Goal: Information Seeking & Learning: Learn about a topic

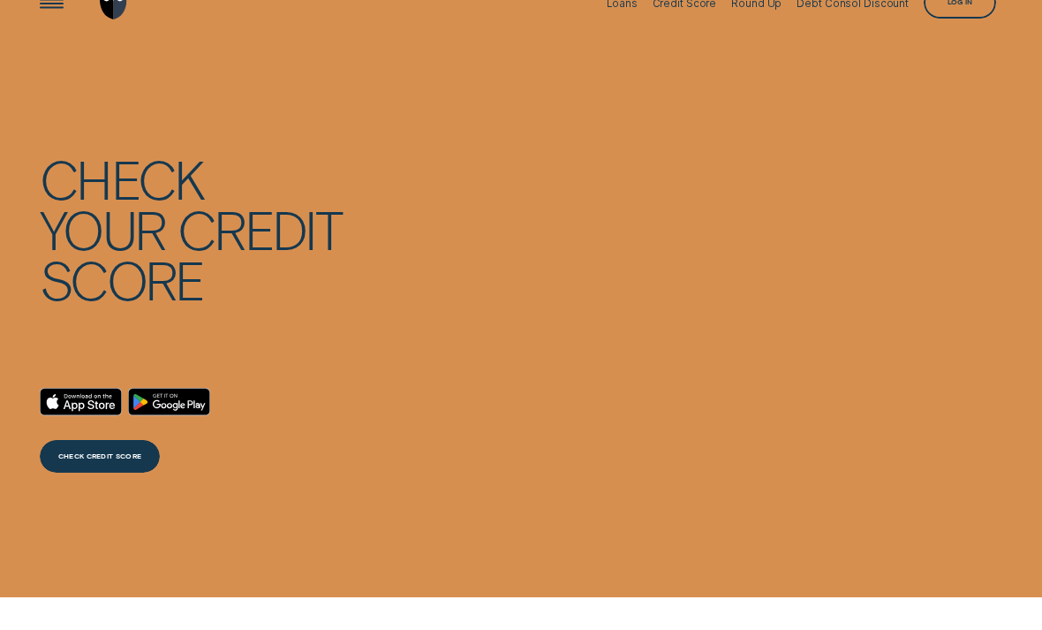
scroll to position [35, 0]
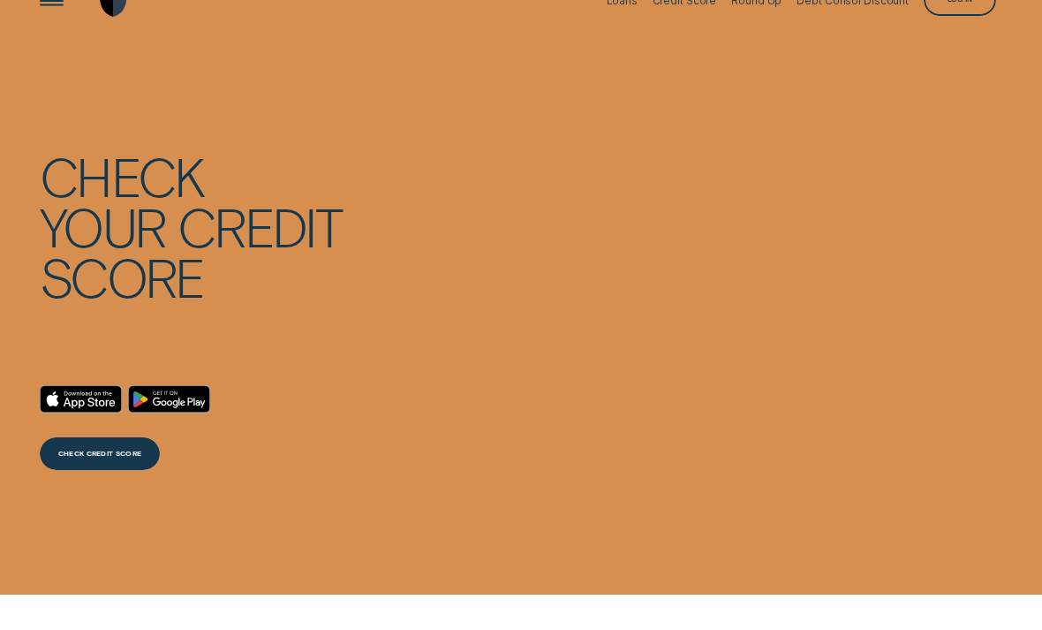
click at [120, 458] on div "CHECK CREDIT SCORE" at bounding box center [100, 455] width 84 height 6
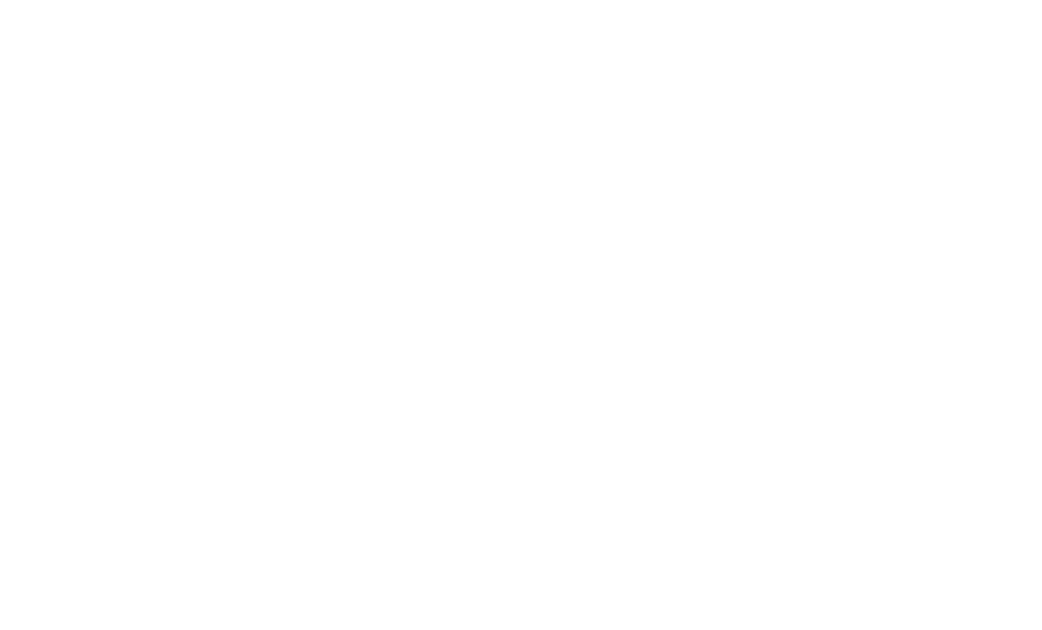
scroll to position [0, 0]
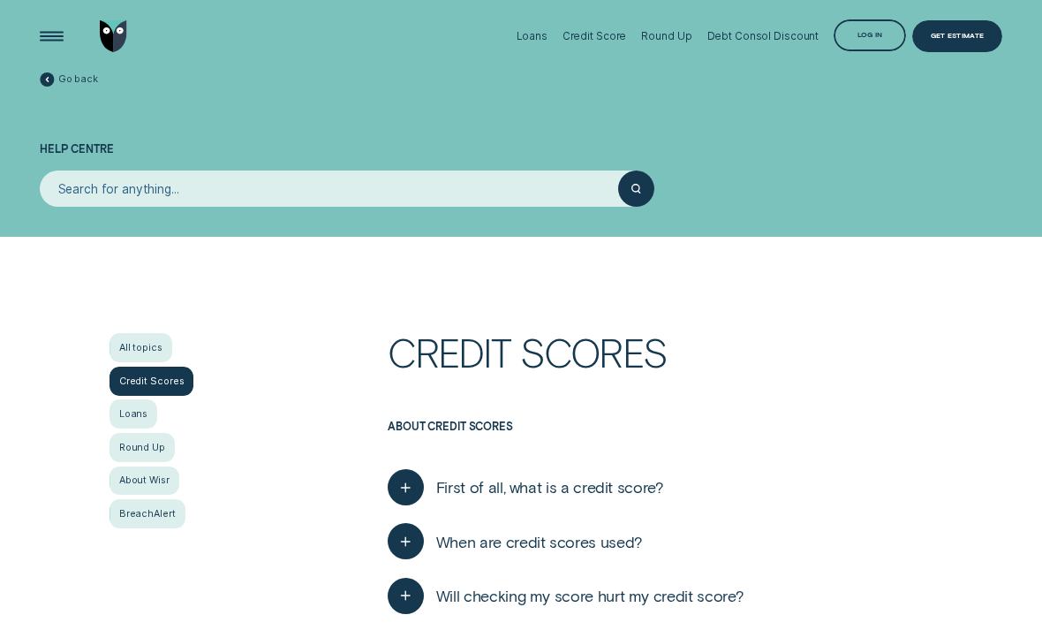
click at [57, 40] on div "Open Menu" at bounding box center [52, 36] width 46 height 46
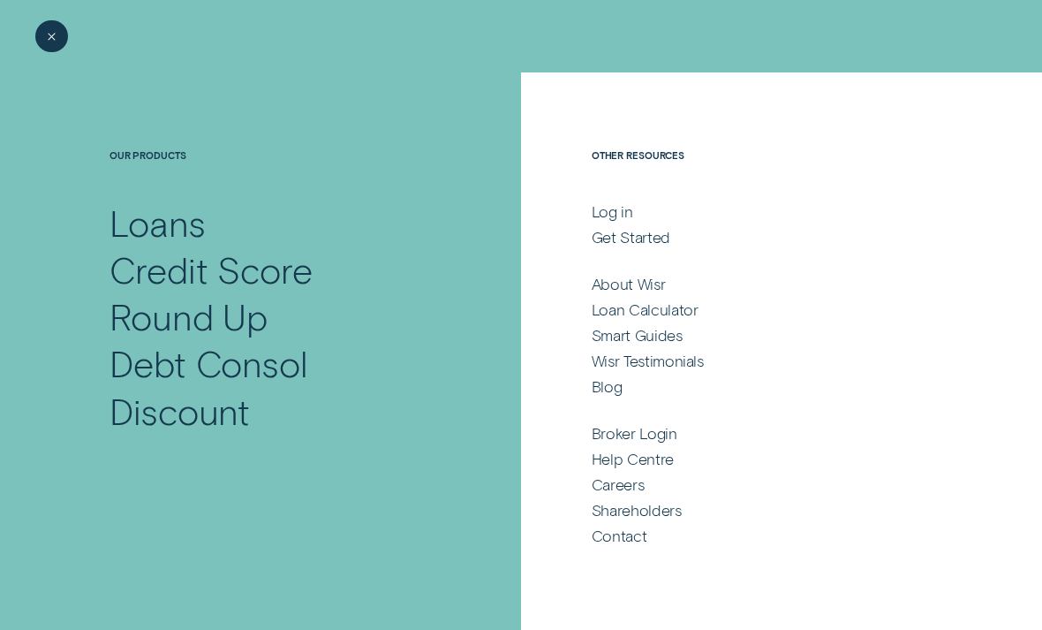
click at [154, 262] on div "Credit Score" at bounding box center [211, 269] width 203 height 47
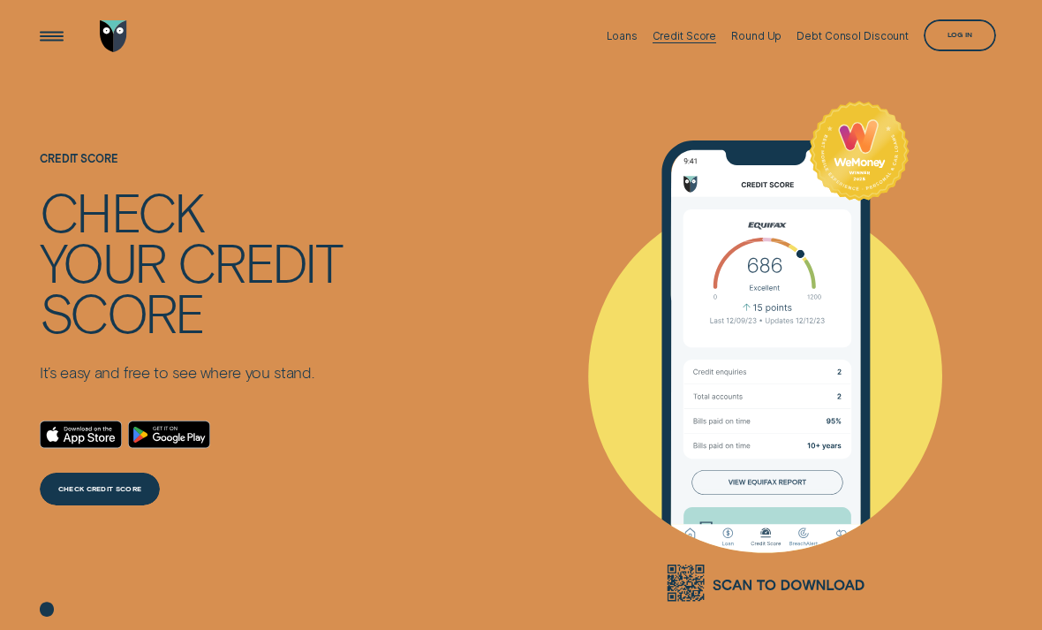
click at [705, 38] on div "Credit Score" at bounding box center [685, 36] width 64 height 12
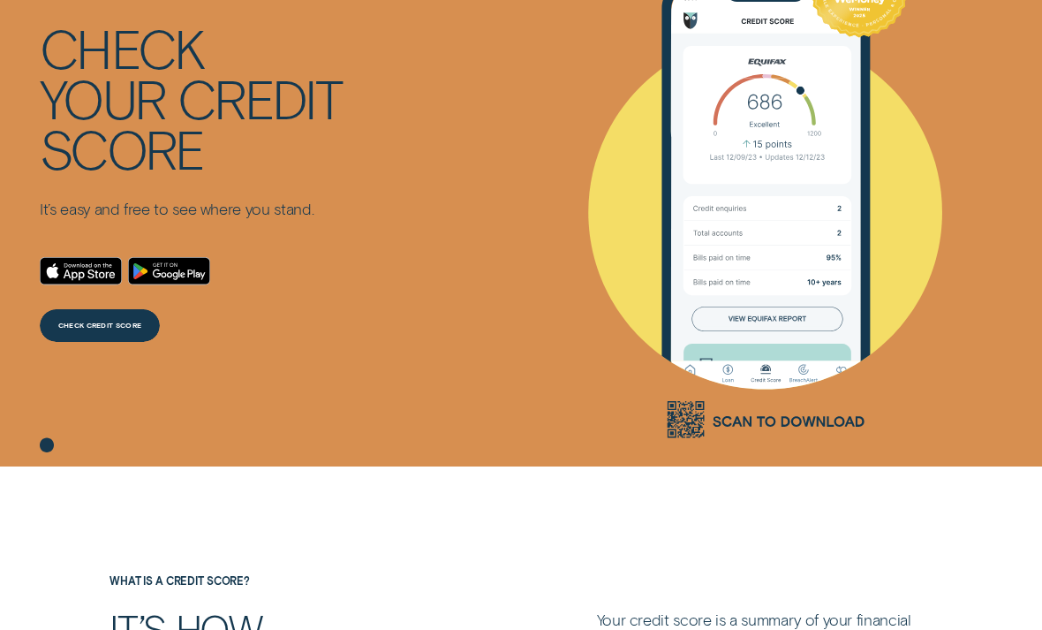
click at [102, 330] on div "CHECK CREDIT SCORE" at bounding box center [100, 327] width 84 height 6
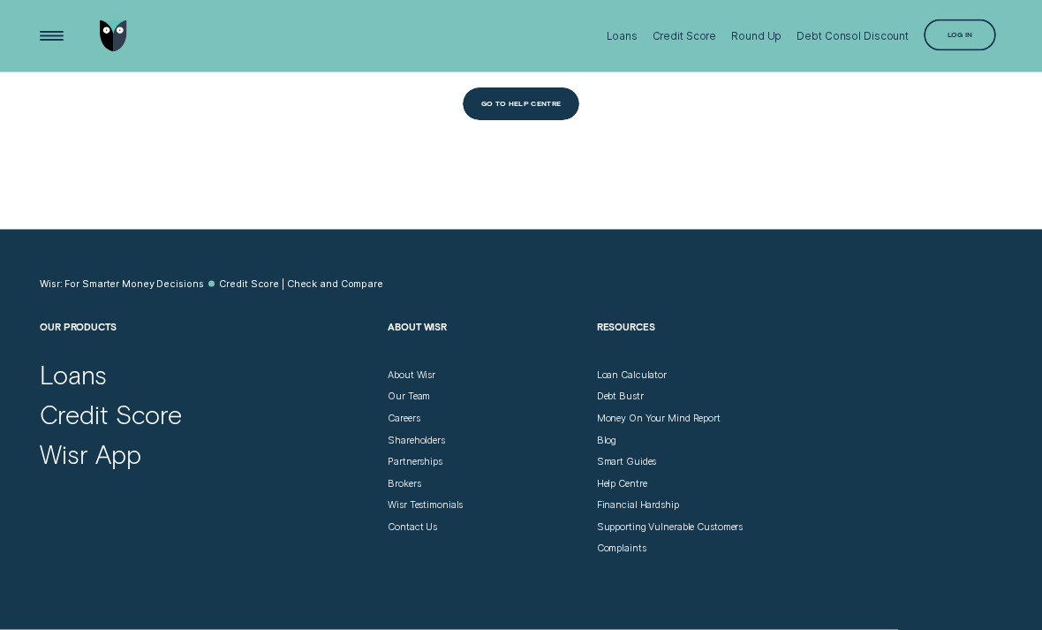
scroll to position [5646, 0]
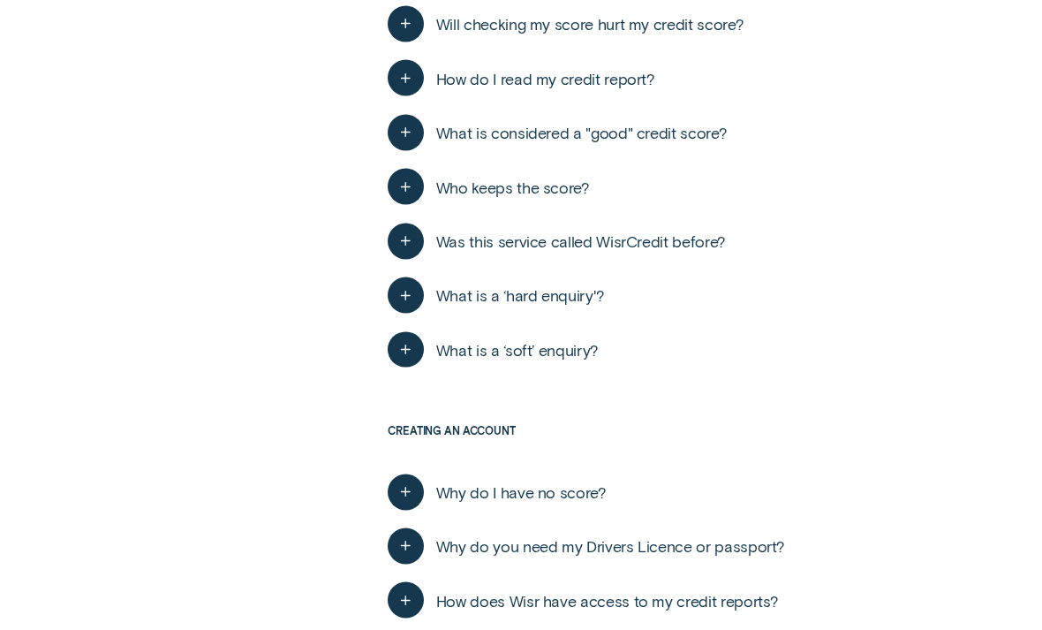
scroll to position [576, 0]
